Goal: Find specific page/section: Find specific page/section

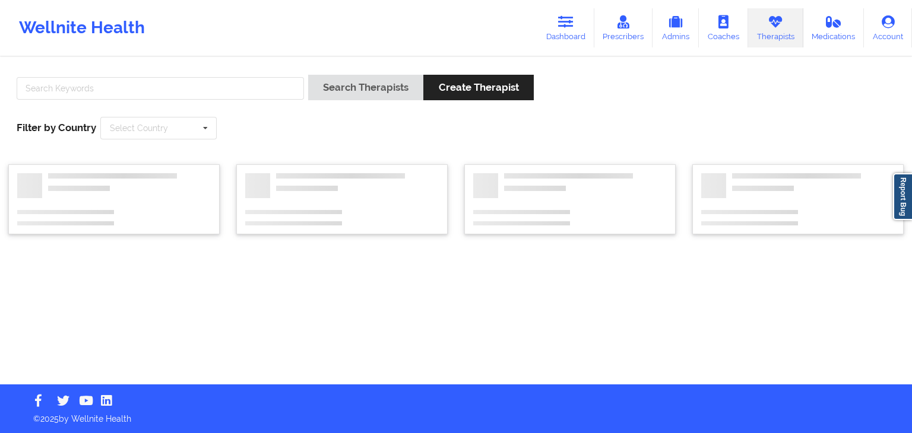
click at [226, 100] on div at bounding box center [160, 92] width 296 height 34
click at [192, 96] on input "text" at bounding box center [160, 88] width 287 height 23
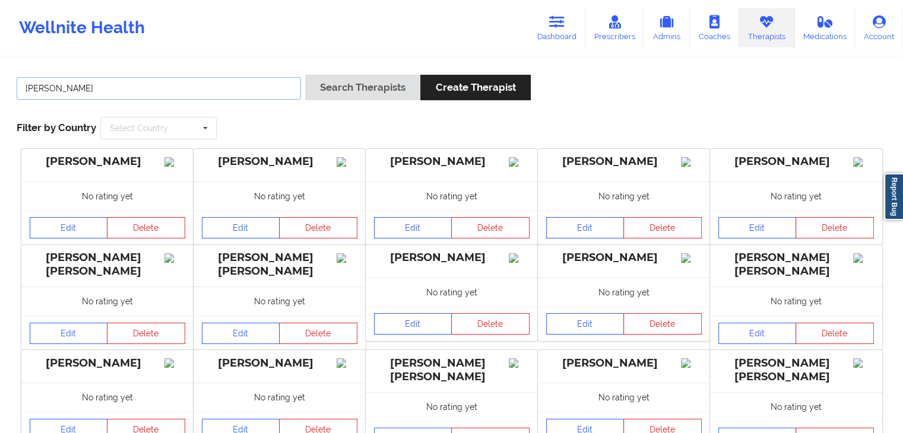
click at [305, 75] on button "Search Therapists" at bounding box center [362, 88] width 115 height 26
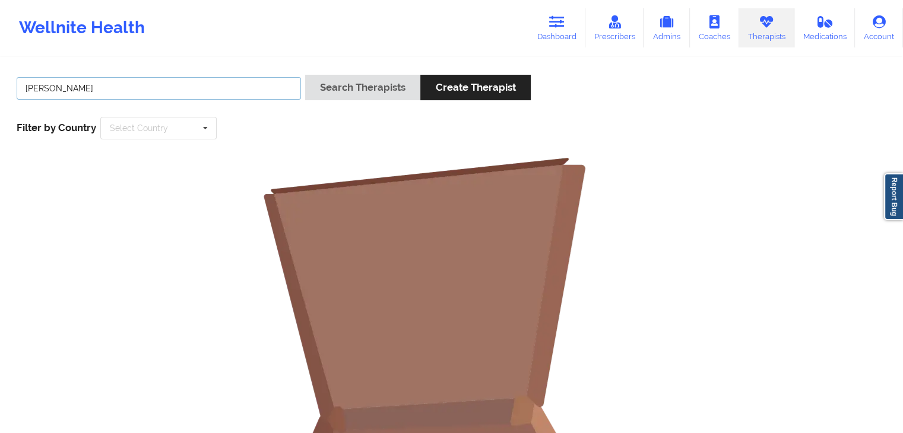
click at [305, 75] on button "Search Therapists" at bounding box center [362, 88] width 115 height 26
click at [106, 81] on input "[PERSON_NAME]" at bounding box center [159, 88] width 284 height 23
click at [305, 75] on button "Search Therapists" at bounding box center [362, 88] width 115 height 26
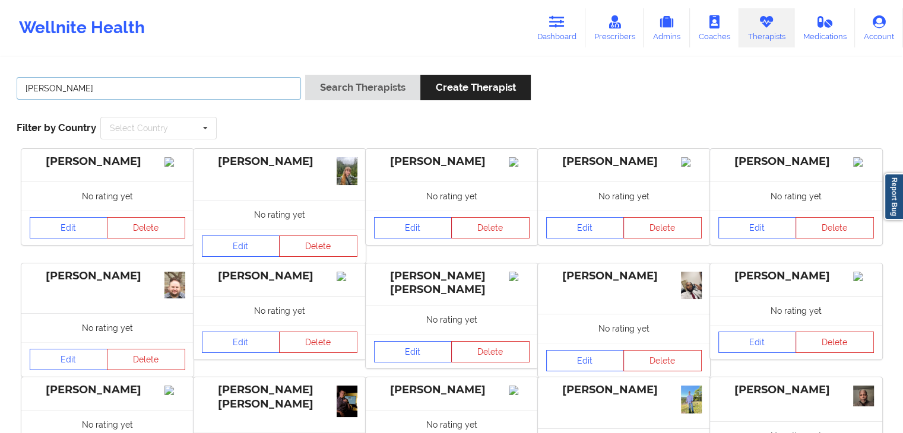
click at [185, 97] on input "[PERSON_NAME]" at bounding box center [159, 88] width 284 height 23
click at [223, 92] on input "[PERSON_NAME]" at bounding box center [159, 88] width 284 height 23
type input "r"
click at [305, 75] on button "Search Therapists" at bounding box center [362, 88] width 115 height 26
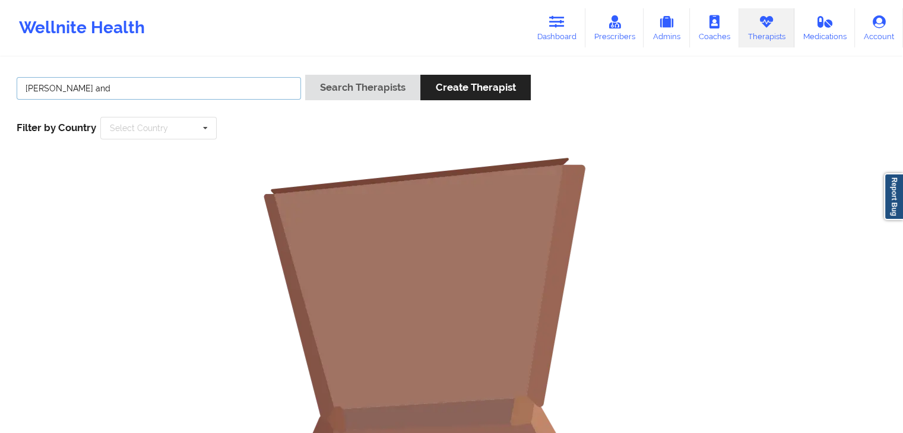
drag, startPoint x: 100, startPoint y: 91, endPoint x: 59, endPoint y: 86, distance: 40.7
click at [59, 86] on input "[PERSON_NAME] and" at bounding box center [159, 88] width 284 height 23
type input "s"
click at [78, 91] on input "text" at bounding box center [159, 88] width 284 height 23
click at [305, 75] on button "Search Therapists" at bounding box center [362, 88] width 115 height 26
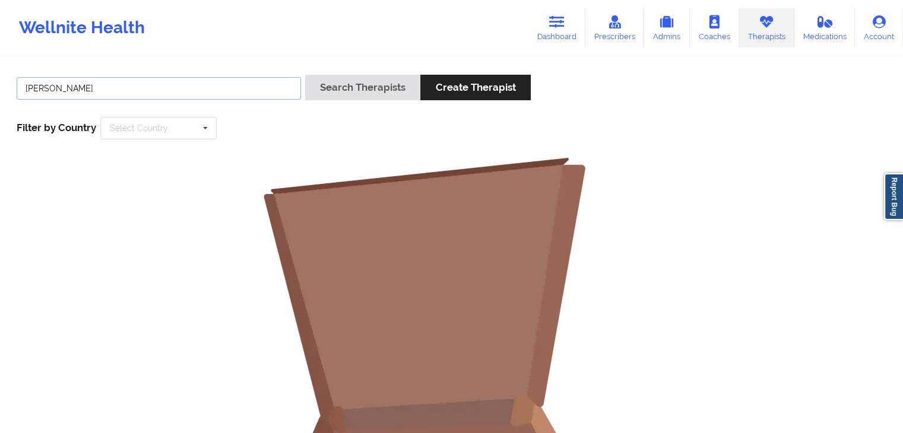
click at [305, 75] on button "Search Therapists" at bounding box center [362, 88] width 115 height 26
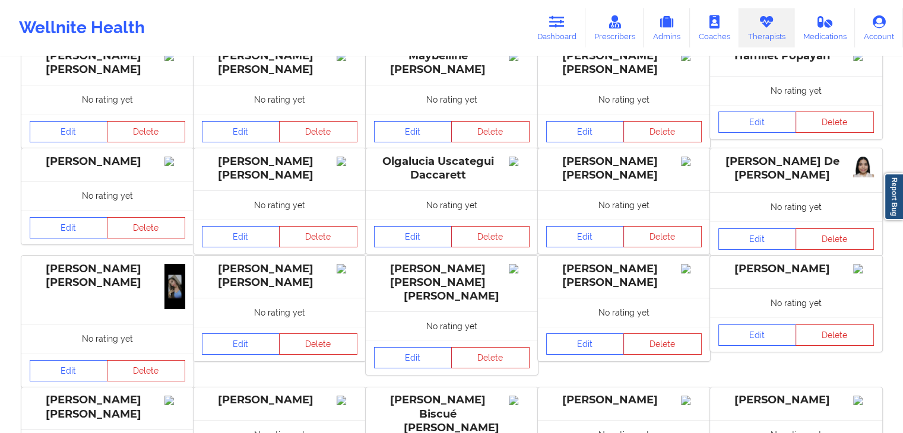
scroll to position [249, 0]
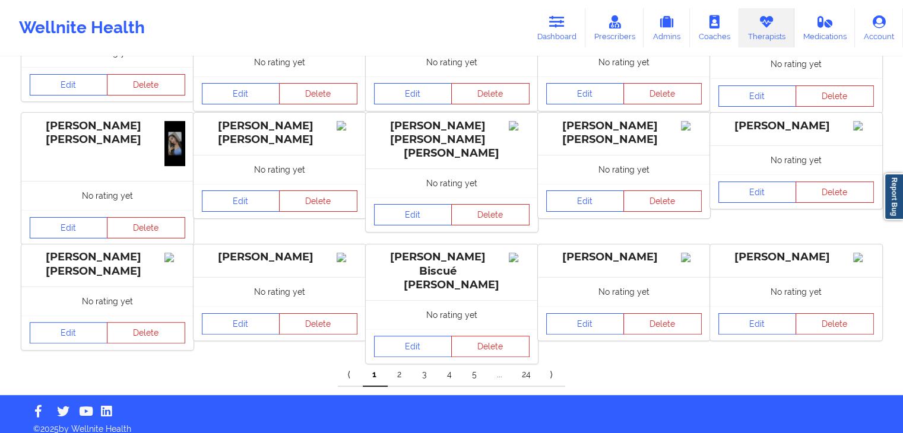
click at [396, 369] on link "2" at bounding box center [400, 375] width 25 height 24
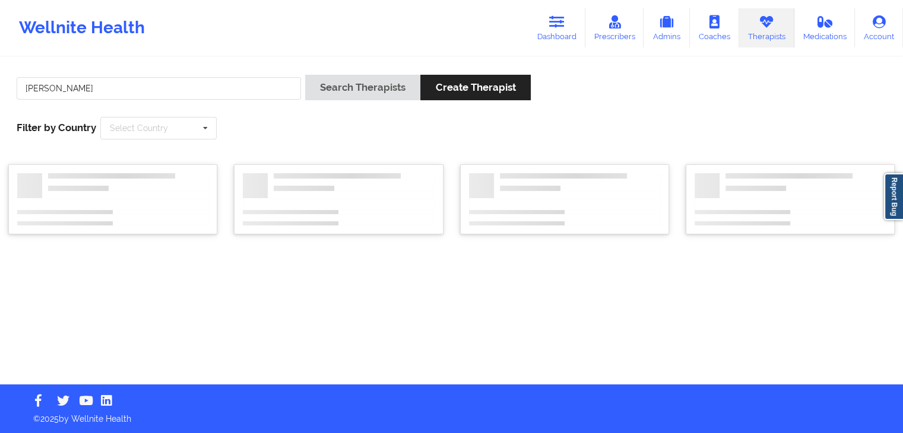
scroll to position [0, 0]
drag, startPoint x: 57, startPoint y: 91, endPoint x: 24, endPoint y: 89, distance: 33.3
click at [24, 89] on input "[PERSON_NAME]" at bounding box center [160, 88] width 287 height 23
click at [308, 75] on button "Search Therapists" at bounding box center [365, 88] width 115 height 26
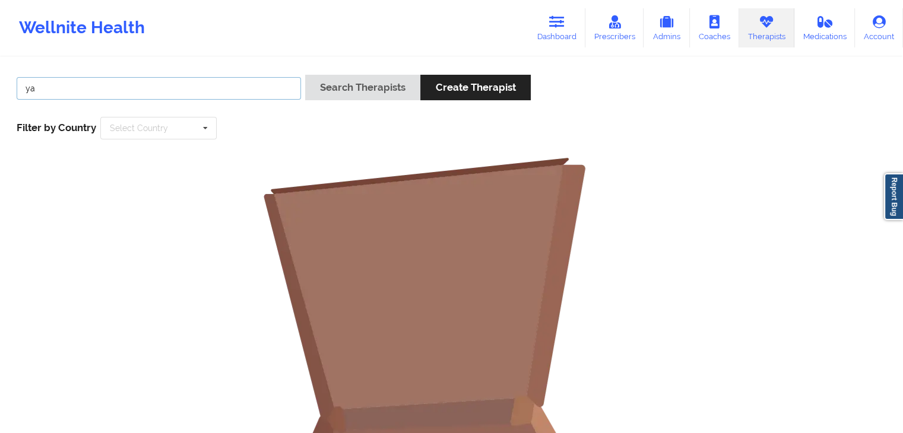
type input "y"
type input "[PERSON_NAME]"
click at [305, 75] on button "Search Therapists" at bounding box center [362, 88] width 115 height 26
click at [618, 20] on icon at bounding box center [614, 21] width 15 height 13
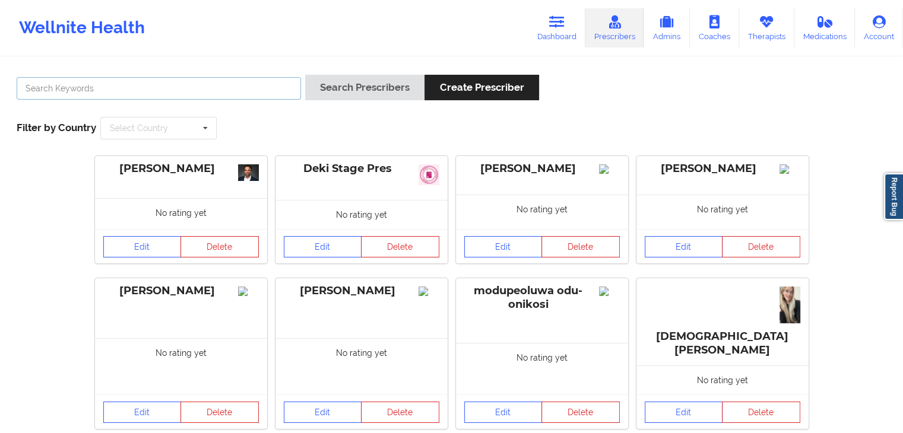
click at [198, 94] on input "text" at bounding box center [159, 88] width 284 height 23
type input "[PERSON_NAME]"
click at [305, 75] on button "Search Prescribers" at bounding box center [364, 88] width 119 height 26
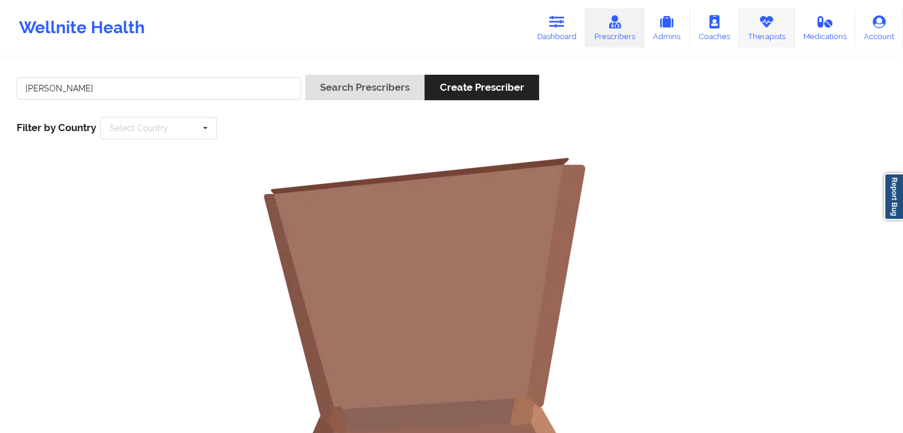
click at [762, 30] on link "Therapists" at bounding box center [766, 27] width 55 height 39
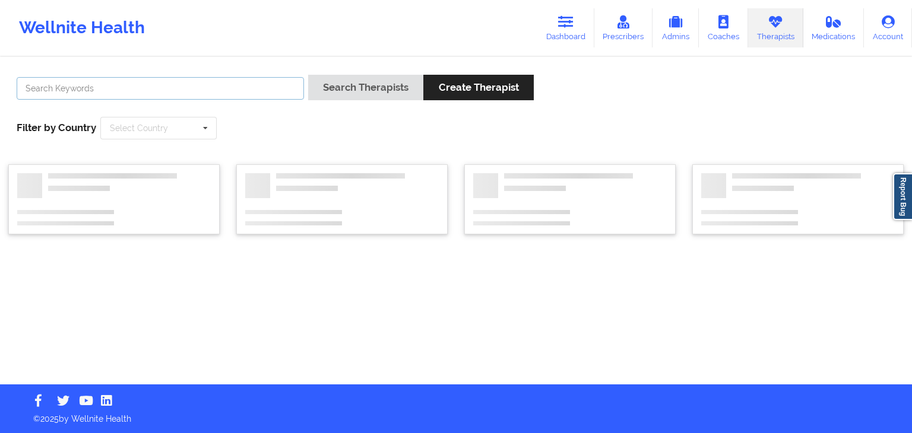
click at [160, 86] on input "text" at bounding box center [160, 88] width 287 height 23
click at [308, 75] on button "Search Therapists" at bounding box center [365, 88] width 115 height 26
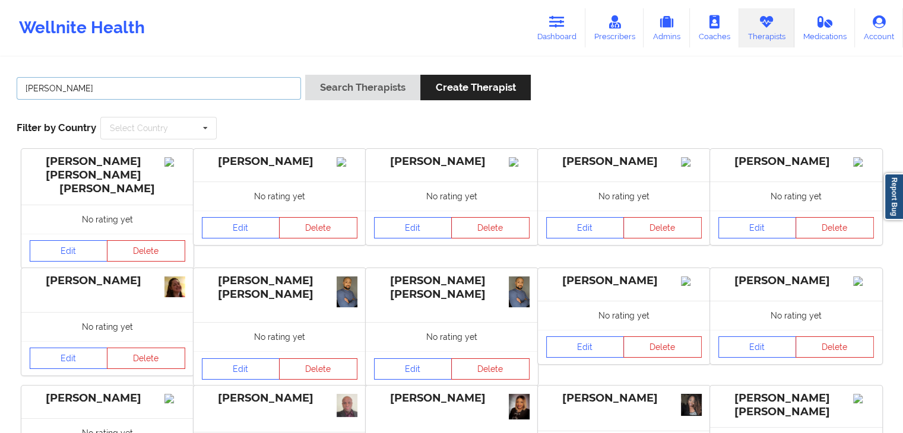
drag, startPoint x: 78, startPoint y: 83, endPoint x: 12, endPoint y: 90, distance: 66.3
click at [12, 90] on div "[PERSON_NAME]" at bounding box center [158, 92] width 293 height 34
click at [305, 75] on button "Search Therapists" at bounding box center [362, 88] width 115 height 26
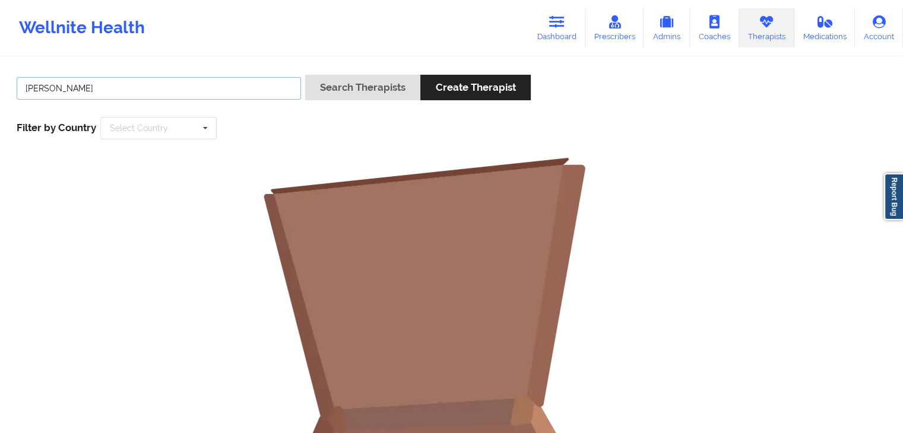
click at [40, 87] on input "[PERSON_NAME]" at bounding box center [159, 88] width 284 height 23
click at [305, 75] on button "Search Therapists" at bounding box center [362, 88] width 115 height 26
drag, startPoint x: 74, startPoint y: 88, endPoint x: 52, endPoint y: 88, distance: 22.0
click at [52, 88] on input "[PERSON_NAME]" at bounding box center [159, 88] width 284 height 23
type input "[PERSON_NAME]"
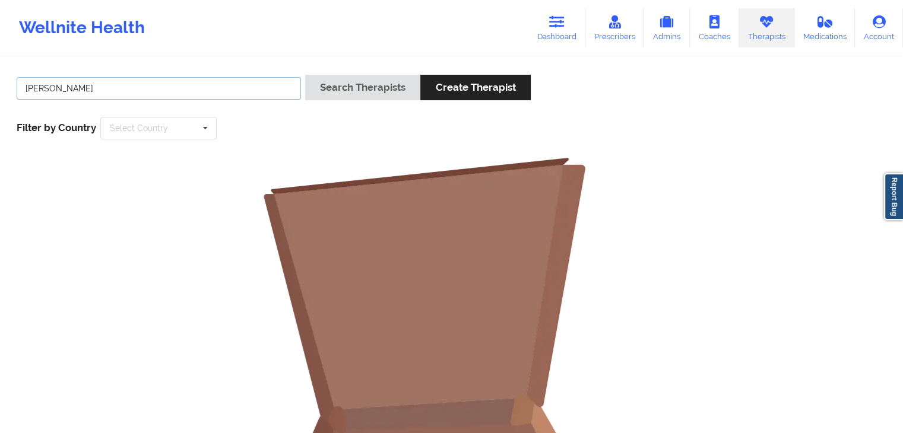
click at [305, 75] on button "Search Therapists" at bounding box center [362, 88] width 115 height 26
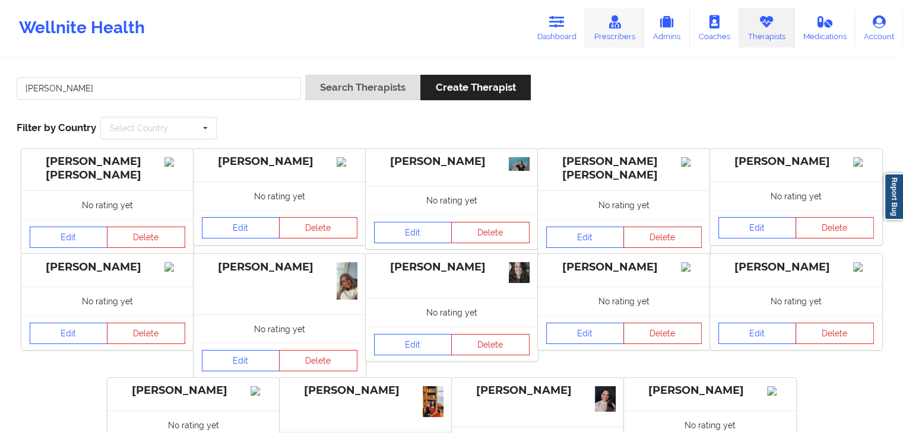
click at [611, 24] on icon at bounding box center [614, 21] width 15 height 13
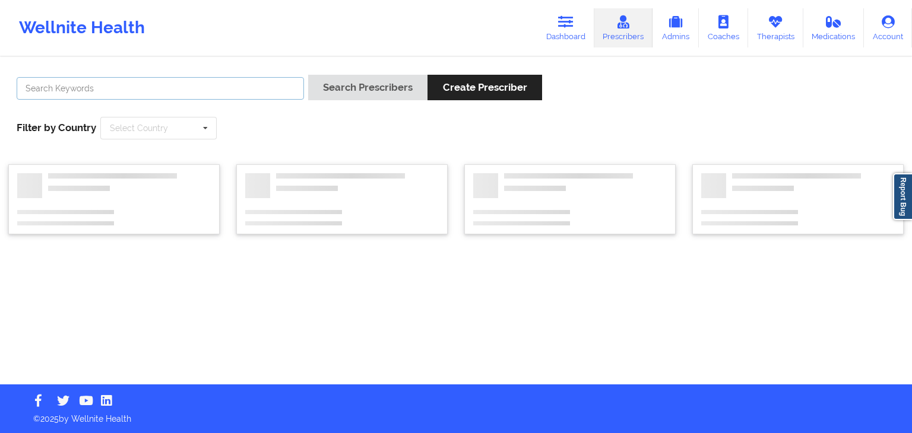
click at [175, 84] on input "text" at bounding box center [160, 88] width 287 height 23
click at [308, 75] on button "Search Prescribers" at bounding box center [367, 88] width 119 height 26
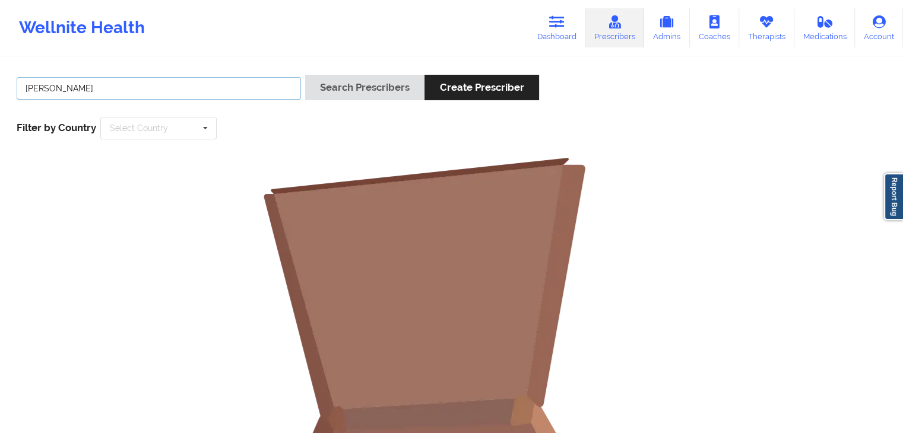
click at [305, 75] on button "Search Prescribers" at bounding box center [364, 88] width 119 height 26
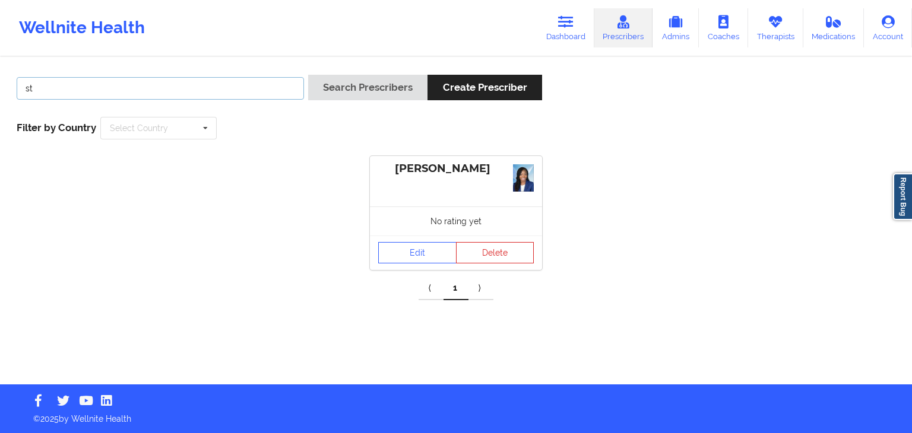
type input "s"
click at [308, 75] on button "Search Prescribers" at bounding box center [367, 88] width 119 height 26
drag, startPoint x: 124, startPoint y: 93, endPoint x: 21, endPoint y: 93, distance: 102.7
click at [21, 93] on input "[PERSON_NAME]" at bounding box center [160, 88] width 287 height 23
type input "[PERSON_NAME]"
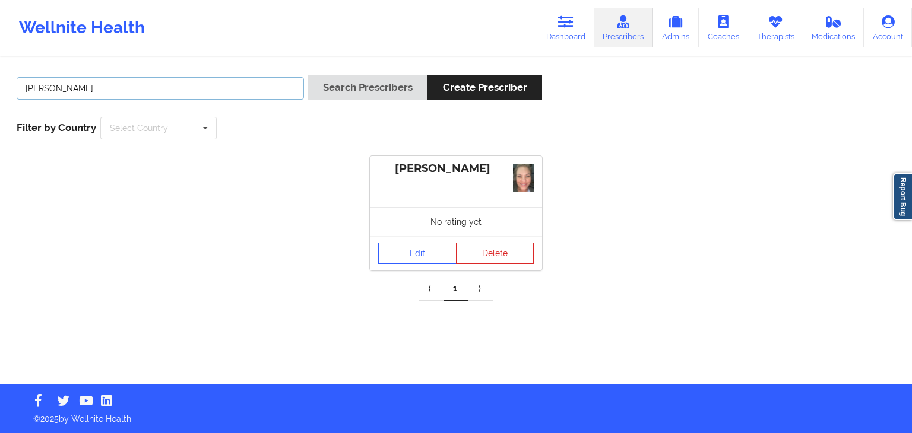
click at [308, 75] on button "Search Prescribers" at bounding box center [367, 88] width 119 height 26
drag, startPoint x: 67, startPoint y: 87, endPoint x: 21, endPoint y: 89, distance: 45.8
click at [21, 89] on input "[PERSON_NAME]" at bounding box center [160, 88] width 287 height 23
click at [308, 75] on button "Search Prescribers" at bounding box center [367, 88] width 119 height 26
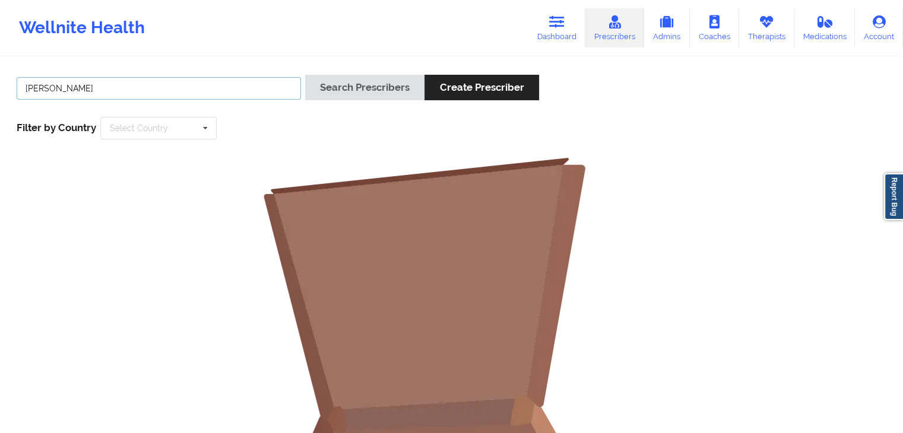
drag, startPoint x: 60, startPoint y: 84, endPoint x: 29, endPoint y: 88, distance: 31.1
click at [29, 88] on input "[PERSON_NAME]" at bounding box center [159, 88] width 284 height 23
type input "c"
type input "[PERSON_NAME]"
click at [305, 75] on button "Search Prescribers" at bounding box center [364, 88] width 119 height 26
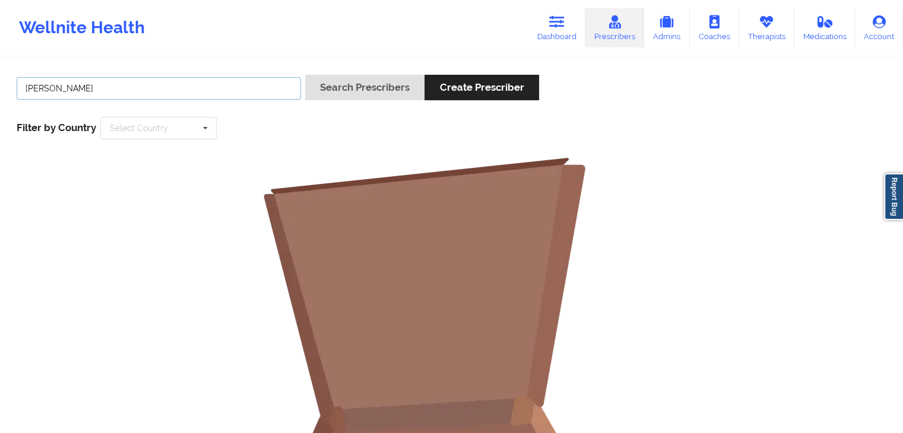
drag, startPoint x: 94, startPoint y: 93, endPoint x: 17, endPoint y: 86, distance: 78.1
click at [17, 86] on input "[PERSON_NAME]" at bounding box center [159, 88] width 284 height 23
type input "[PERSON_NAME] an [PERSON_NAME]"
click at [305, 75] on button "Search Prescribers" at bounding box center [364, 88] width 119 height 26
drag, startPoint x: 103, startPoint y: 93, endPoint x: 17, endPoint y: 86, distance: 86.4
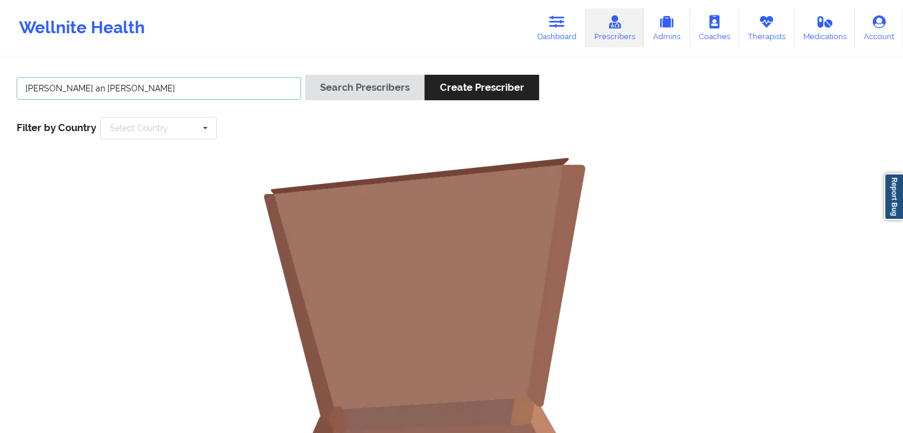
click at [17, 86] on input "[PERSON_NAME] an [PERSON_NAME]" at bounding box center [159, 88] width 284 height 23
click at [762, 24] on icon at bounding box center [766, 21] width 15 height 13
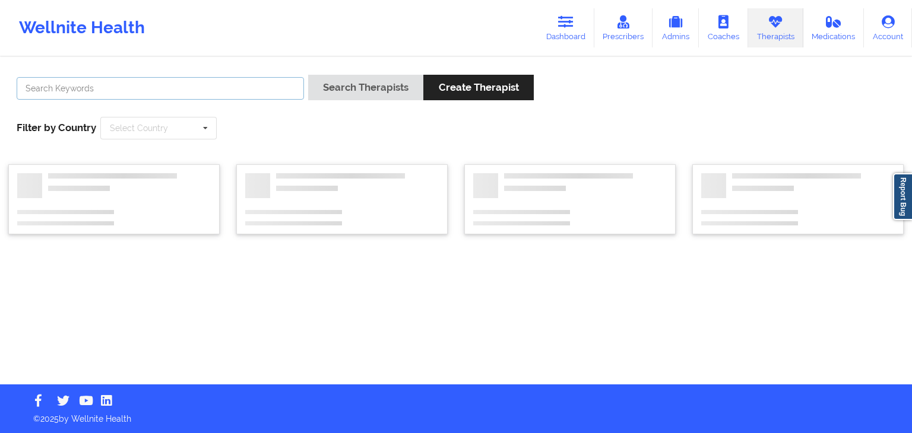
click at [103, 91] on input "text" at bounding box center [160, 88] width 287 height 23
paste input "[PERSON_NAME] an [PERSON_NAME]"
type input "[PERSON_NAME] an [PERSON_NAME]"
click at [308, 75] on button "Search Therapists" at bounding box center [365, 88] width 115 height 26
